Goal: Information Seeking & Learning: Learn about a topic

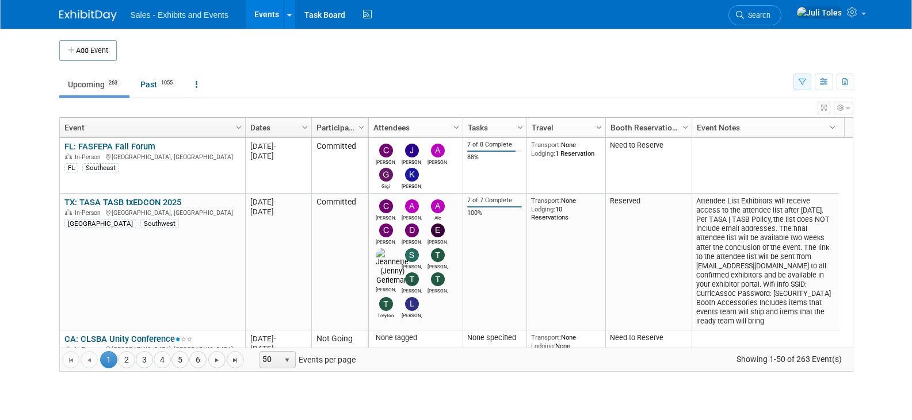
click at [800, 86] on icon "button" at bounding box center [801, 82] width 7 height 7
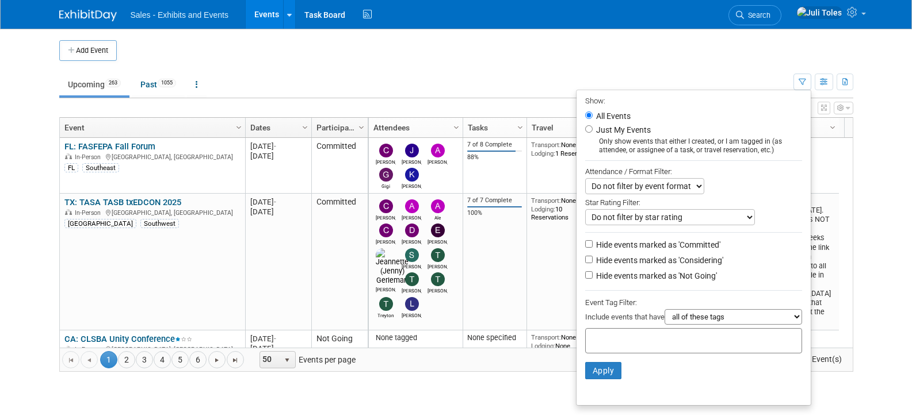
click at [668, 345] on input "text" at bounding box center [636, 340] width 92 height 12
type input "ca"
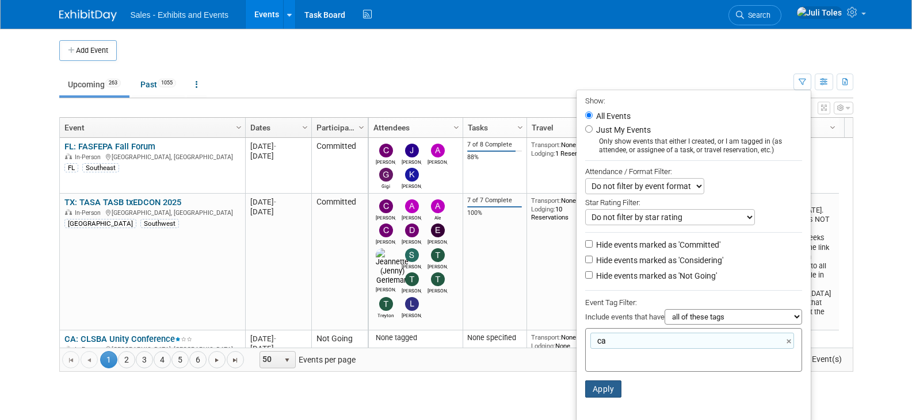
click at [599, 392] on button "Apply" at bounding box center [603, 389] width 37 height 17
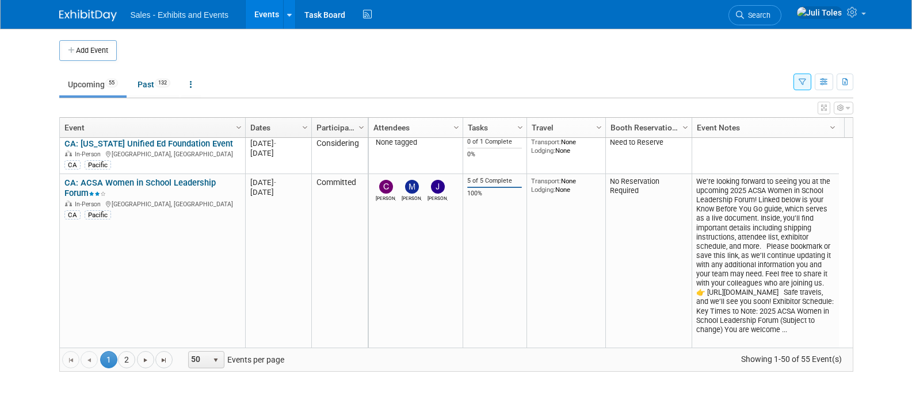
scroll to position [230, 0]
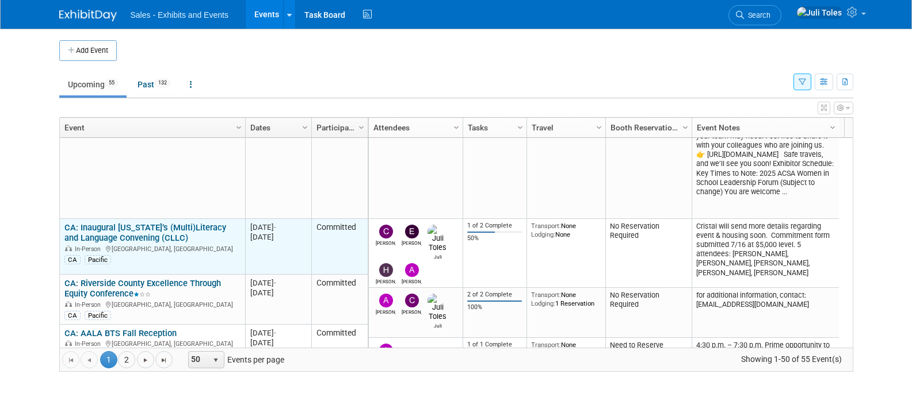
click at [144, 228] on link "CA: Inaugural [US_STATE]’s (Multi)Literacy and Language Convening (CLLC)" at bounding box center [145, 233] width 162 height 21
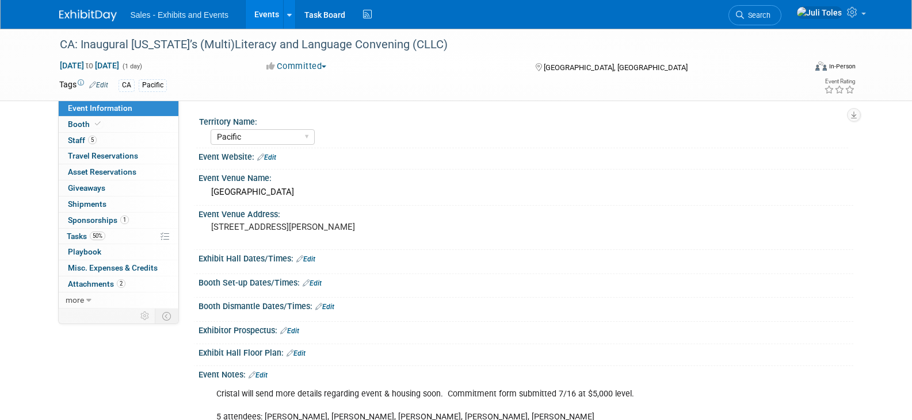
select select "Pacific"
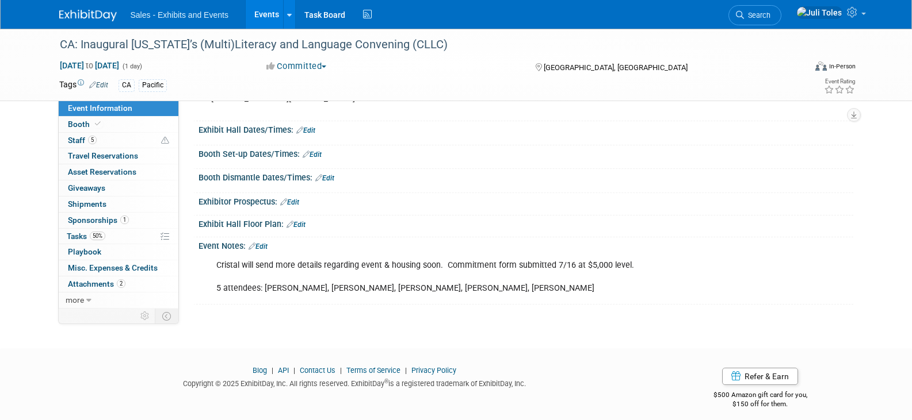
scroll to position [137, 0]
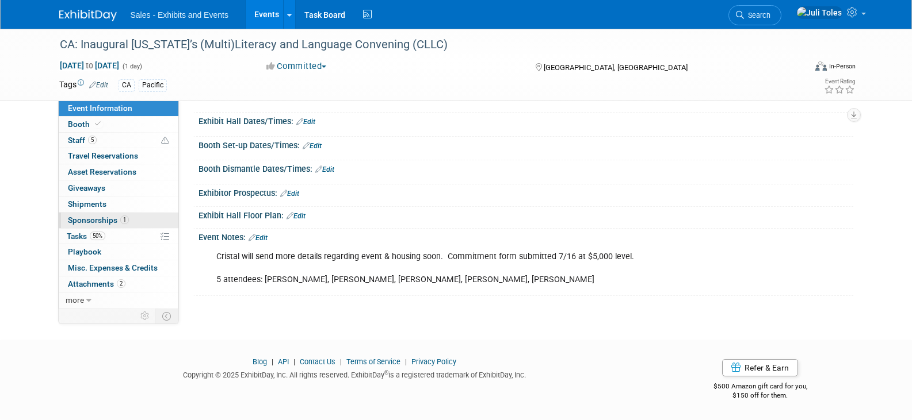
click at [92, 220] on span "Sponsorships 1" at bounding box center [98, 220] width 61 height 9
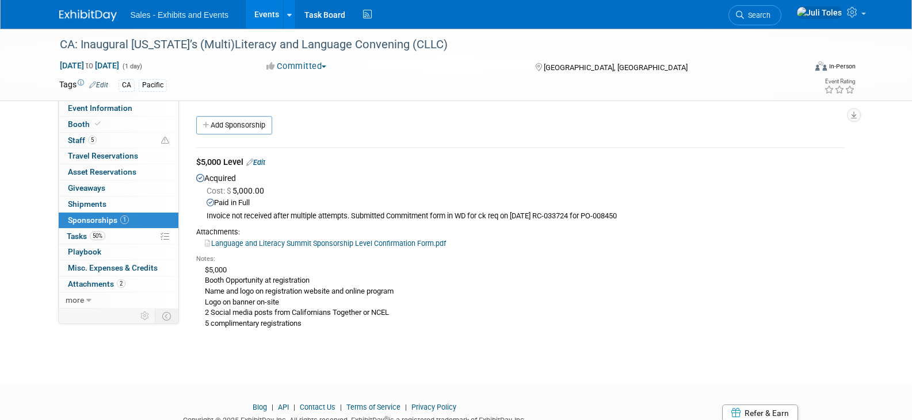
click at [303, 241] on link "Language and Literacy Summit Sponsorship Level Confirmation Form.pdf" at bounding box center [325, 243] width 241 height 9
click at [94, 288] on span "Attachments 2" at bounding box center [97, 284] width 58 height 9
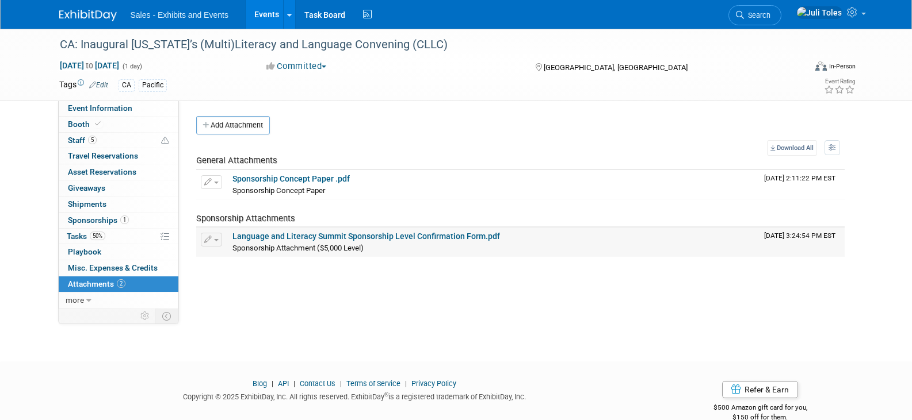
click at [344, 235] on link "Language and Literacy Summit Sponsorship Level Confirmation Form.pdf" at bounding box center [365, 236] width 267 height 9
click at [292, 177] on link "Sponsorship Concept Paper .pdf" at bounding box center [290, 178] width 117 height 9
